Goal: Task Accomplishment & Management: Complete application form

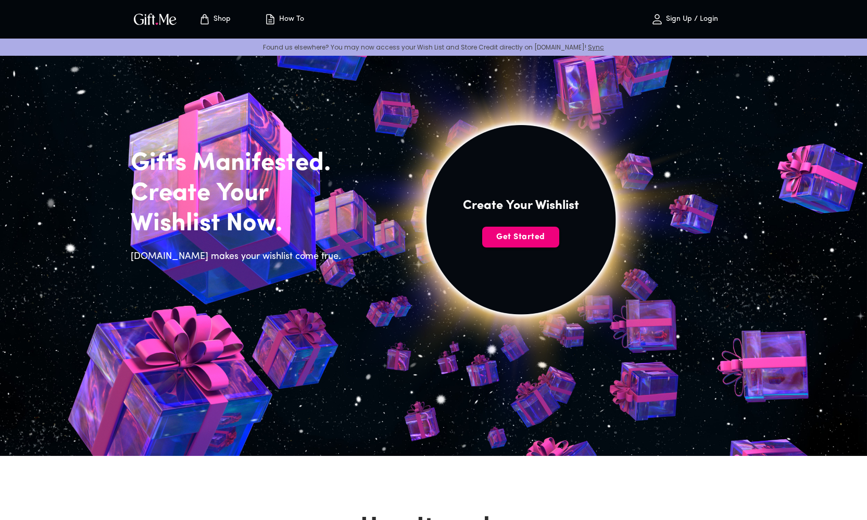
click at [513, 233] on span "Get Started" at bounding box center [520, 236] width 77 height 11
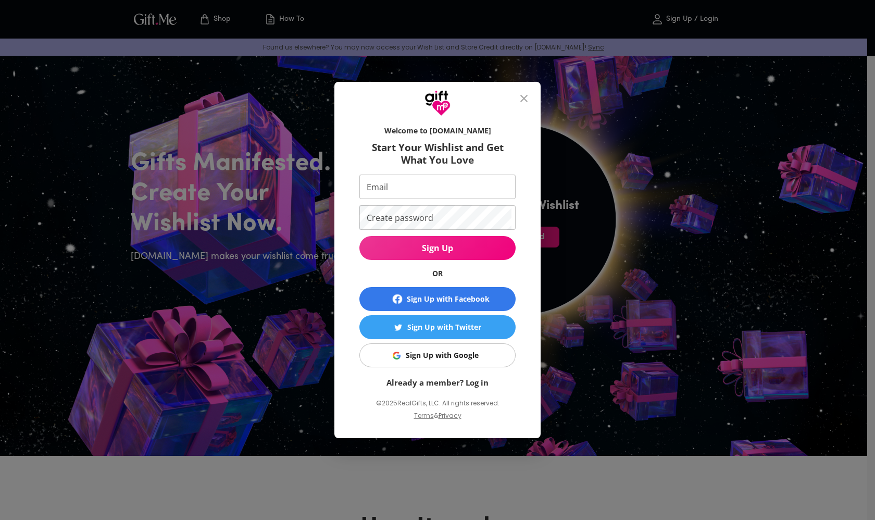
click at [434, 252] on span "Sign Up" at bounding box center [437, 247] width 156 height 11
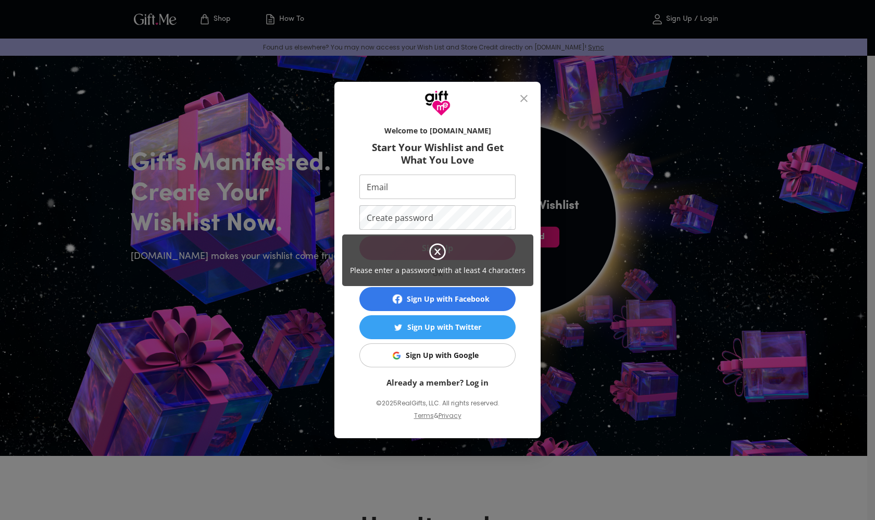
click at [342, 295] on div "Please enter a password with at least 4 characters" at bounding box center [437, 260] width 875 height 520
click at [354, 276] on div "Please enter a password with at least 4 characters" at bounding box center [437, 260] width 191 height 52
click at [434, 249] on icon at bounding box center [437, 251] width 19 height 19
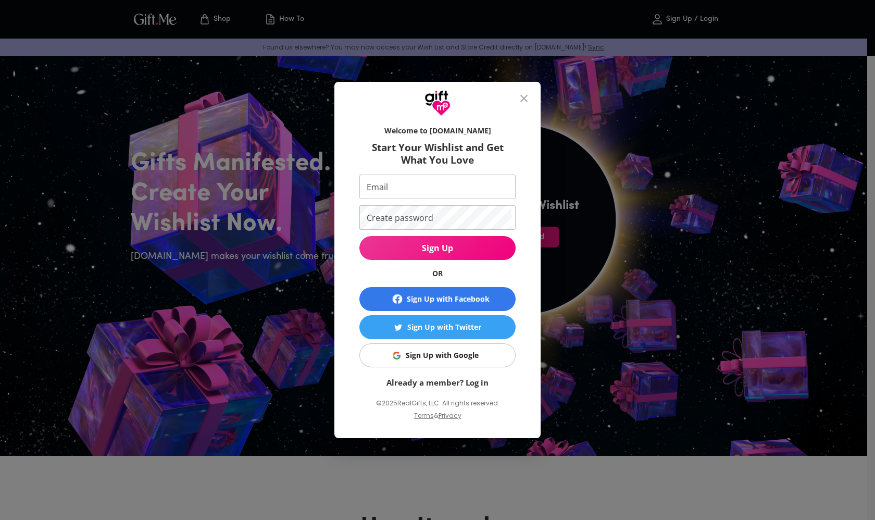
click at [441, 245] on icon at bounding box center [437, 252] width 15 height 15
click at [437, 357] on div "Sign Up with Google" at bounding box center [442, 354] width 73 height 11
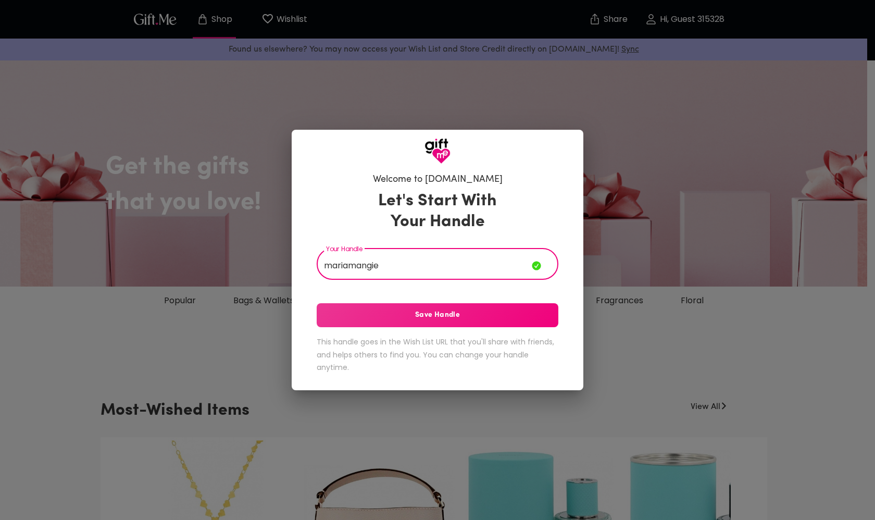
type input "mariamangie"
click at [500, 316] on span "Save Handle" at bounding box center [438, 314] width 242 height 11
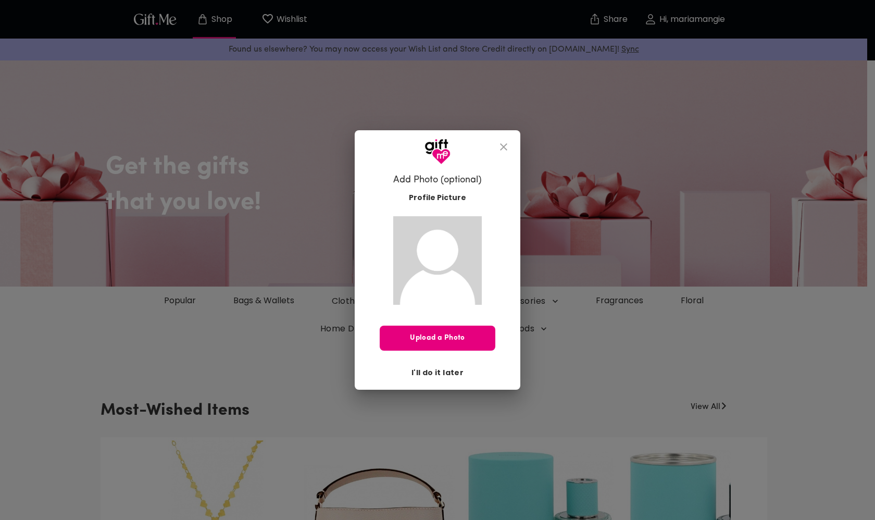
click at [431, 369] on span "I'll do it later" at bounding box center [437, 371] width 52 height 11
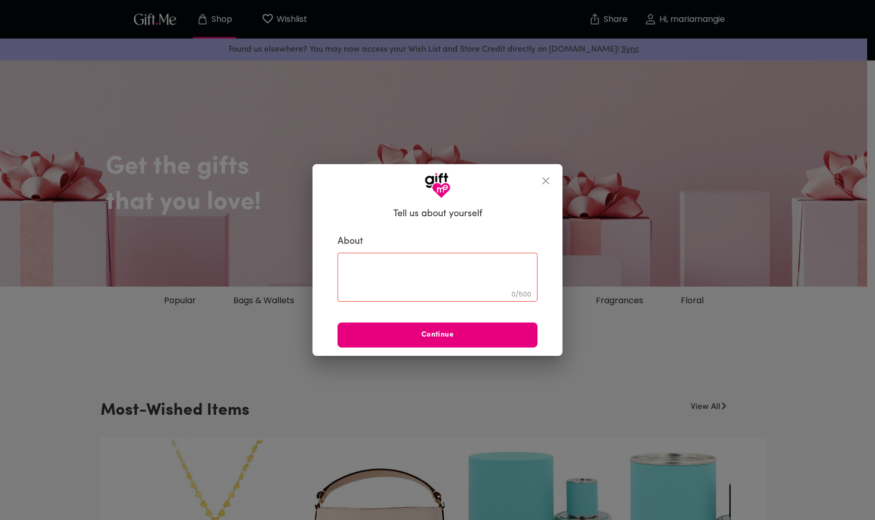
click at [422, 272] on textarea at bounding box center [437, 277] width 185 height 30
type textarea "will answer later"
click at [414, 331] on span "Continue" at bounding box center [437, 334] width 200 height 11
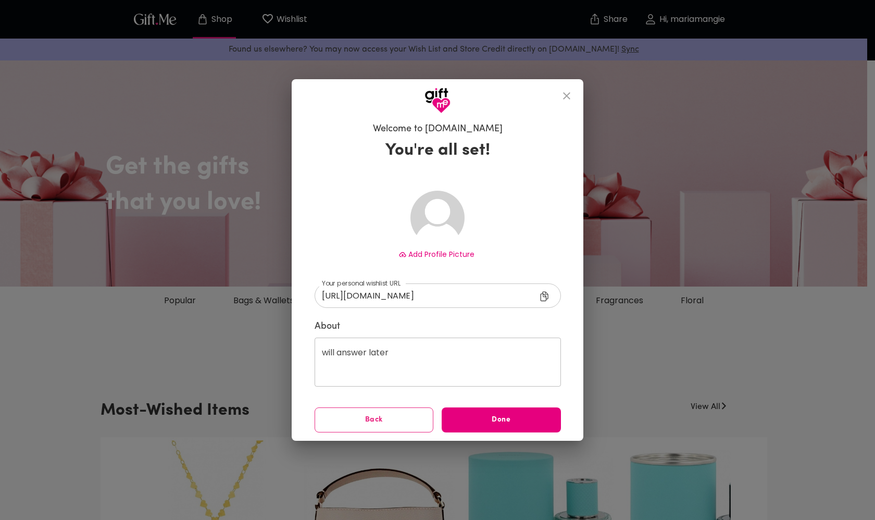
click at [358, 412] on button "Back" at bounding box center [373, 419] width 119 height 25
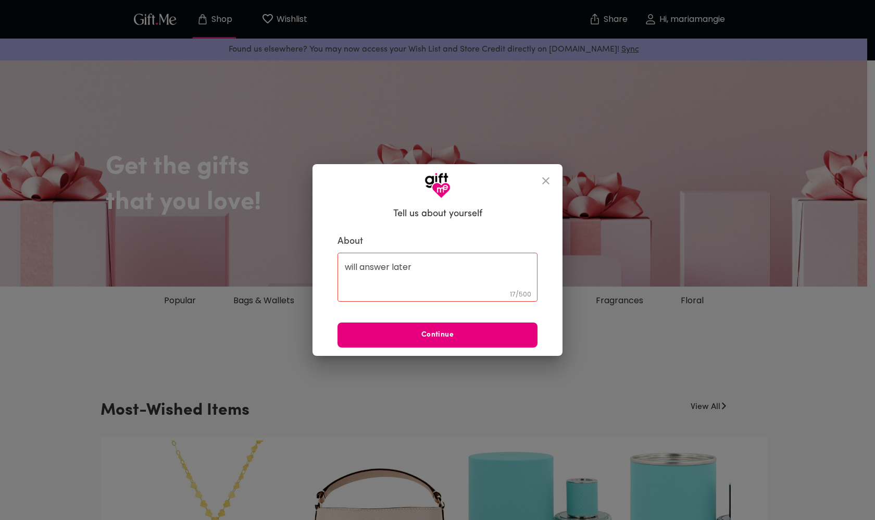
click at [408, 274] on textarea "will answer later" at bounding box center [437, 277] width 185 height 30
type textarea "w"
click at [466, 265] on textarea "i'm the type who'll show up in snacks" at bounding box center [437, 277] width 185 height 30
click at [525, 265] on textarea "i'm the type who'll show up with snacks" at bounding box center [437, 277] width 185 height 30
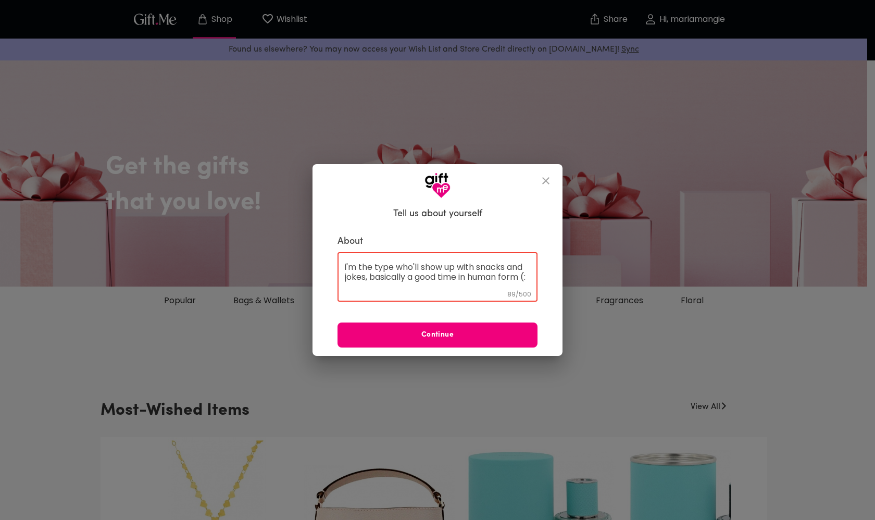
type textarea "i'm the type who'll show up with snacks and jokes, basically a good time in hum…"
click at [492, 333] on span "Continue" at bounding box center [437, 334] width 200 height 11
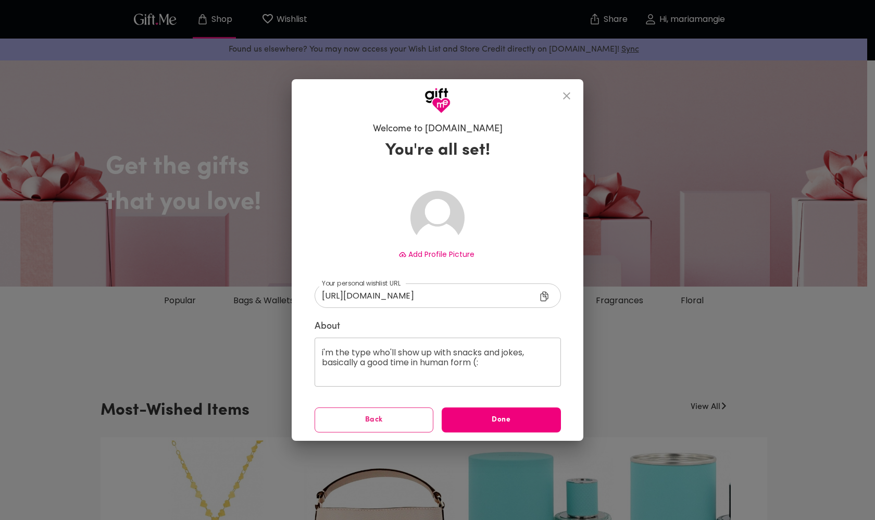
click at [489, 420] on span "Done" at bounding box center [500, 419] width 119 height 11
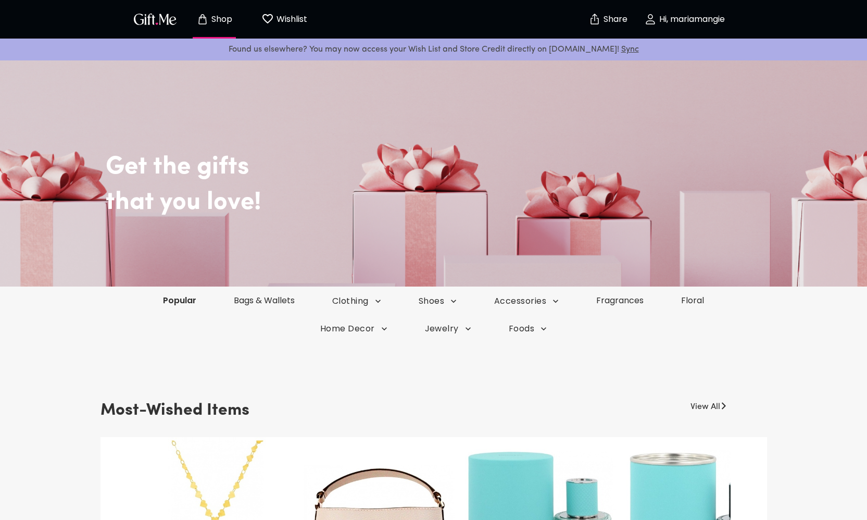
click at [182, 305] on link "Popular" at bounding box center [179, 300] width 71 height 12
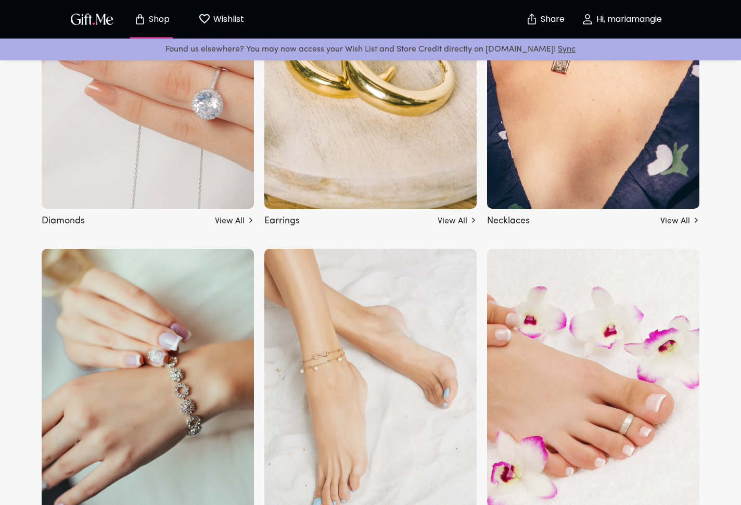
scroll to position [1991, 0]
click at [199, 76] on img at bounding box center [148, 64] width 212 height 292
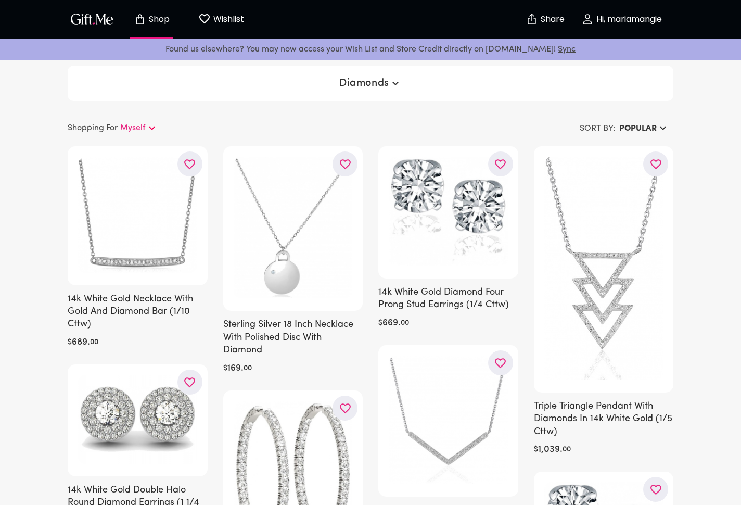
click at [129, 126] on p "Myself" at bounding box center [133, 128] width 26 height 12
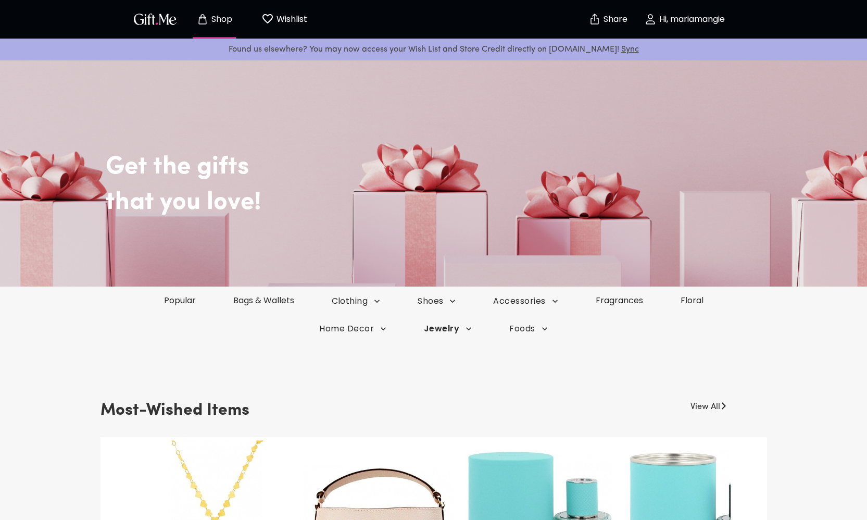
click at [438, 333] on span "Jewelry" at bounding box center [448, 328] width 48 height 11
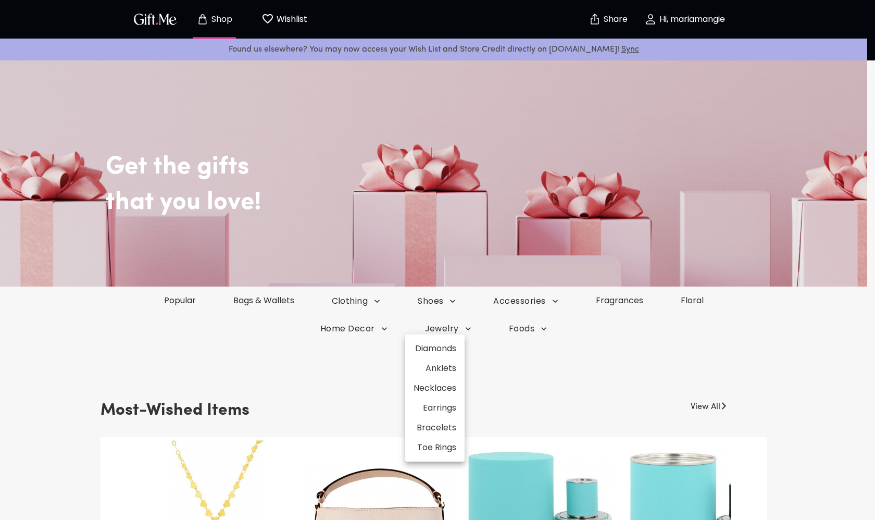
click at [431, 447] on li "Toe Rings" at bounding box center [434, 447] width 59 height 20
